Goal: Task Accomplishment & Management: Manage account settings

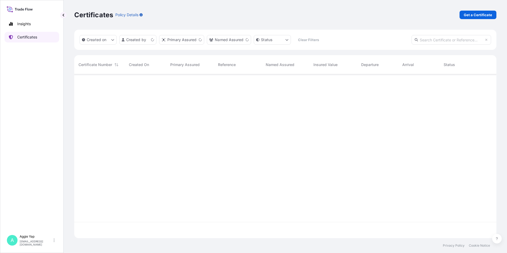
scroll to position [163, 418]
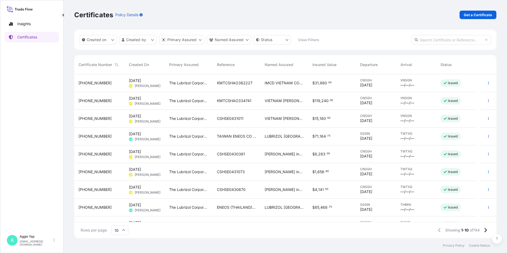
click at [431, 38] on input "text" at bounding box center [450, 40] width 79 height 10
paste input "[PHONE_NUMBER]"
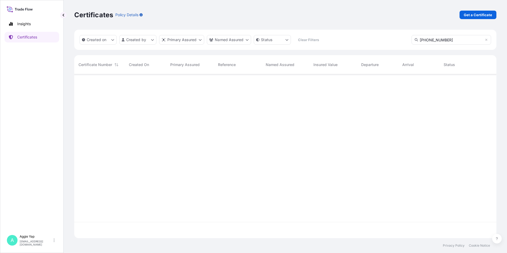
type input "[PHONE_NUMBER]"
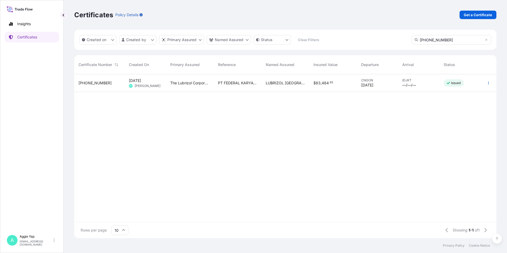
click at [90, 81] on span "[PHONE_NUMBER]" at bounding box center [94, 82] width 33 height 5
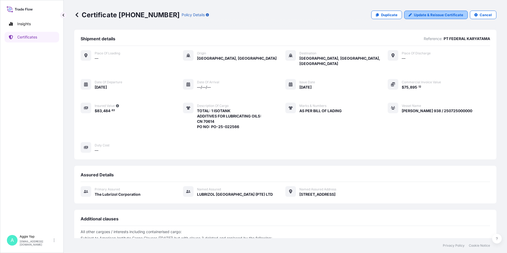
click at [416, 15] on p "Update & Reissue Certificate" at bounding box center [438, 14] width 49 height 5
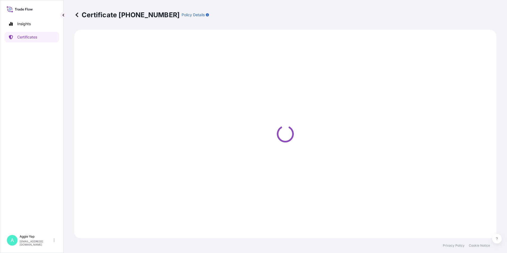
select select "Ocean Vessel"
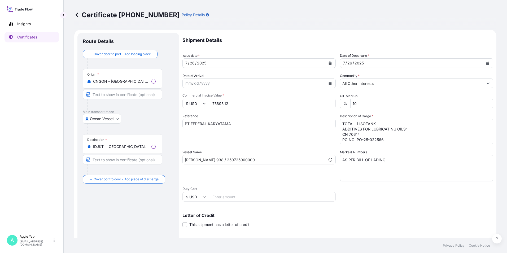
select select "31566"
drag, startPoint x: 232, startPoint y: 104, endPoint x: 141, endPoint y: 101, distance: 90.7
click at [142, 101] on form "Route Details Cover door to port - Add loading place Place of loading Road / [G…" at bounding box center [285, 167] width 422 height 274
type input "74480"
click at [265, 139] on div "Reference PT FEDERAL KARYATAMA" at bounding box center [258, 128] width 153 height 31
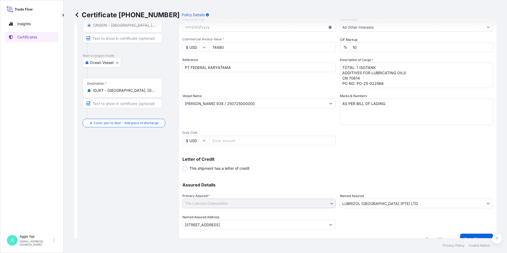
scroll to position [65, 0]
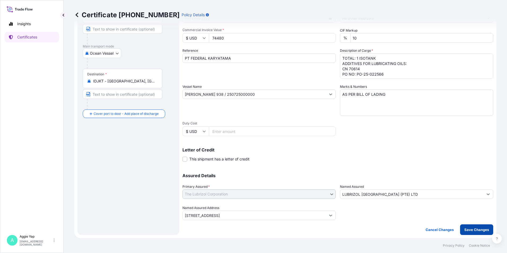
click at [470, 231] on p "Save Changes" at bounding box center [476, 229] width 25 height 5
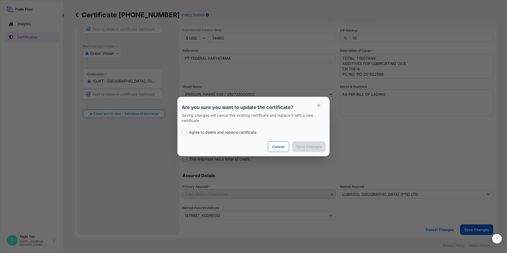
click at [216, 134] on p "Agree to delete and replace certificate" at bounding box center [222, 132] width 67 height 5
checkbox input "true"
click at [304, 147] on p "Save Changes" at bounding box center [308, 146] width 25 height 5
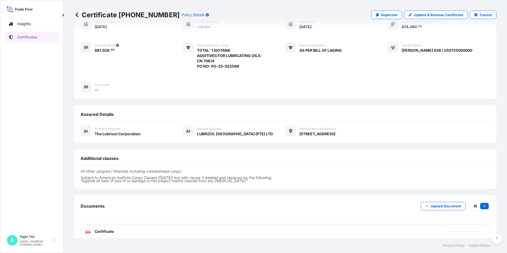
scroll to position [62, 0]
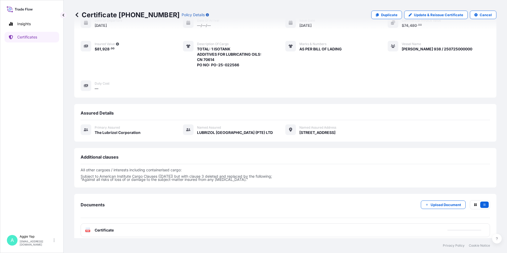
click at [126, 225] on div "PDF Certificate" at bounding box center [285, 230] width 409 height 14
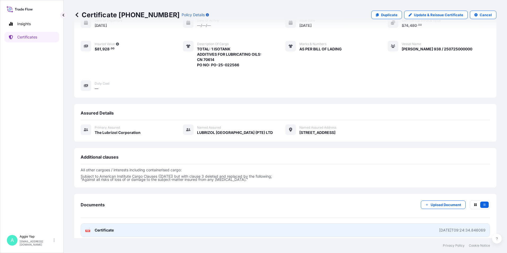
click at [114, 228] on link "PDF Certificate [DATE]T09:24:34.846069" at bounding box center [285, 230] width 409 height 14
